Goal: Task Accomplishment & Management: Use online tool/utility

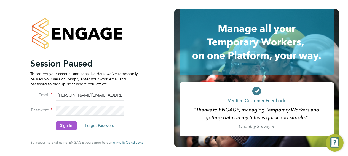
click at [62, 123] on button "Sign In" at bounding box center [66, 126] width 21 height 9
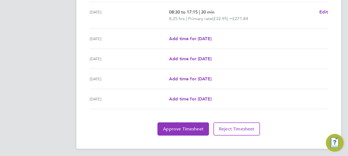
scroll to position [227, 0]
click at [176, 130] on button "Approve Timesheet" at bounding box center [183, 128] width 52 height 13
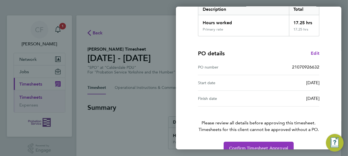
scroll to position [107, 0]
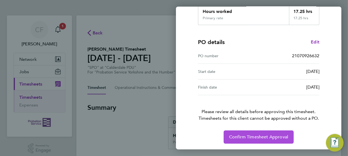
click at [261, 136] on span "Confirm Timesheet Approval" at bounding box center [258, 137] width 59 height 6
